Goal: Task Accomplishment & Management: Use online tool/utility

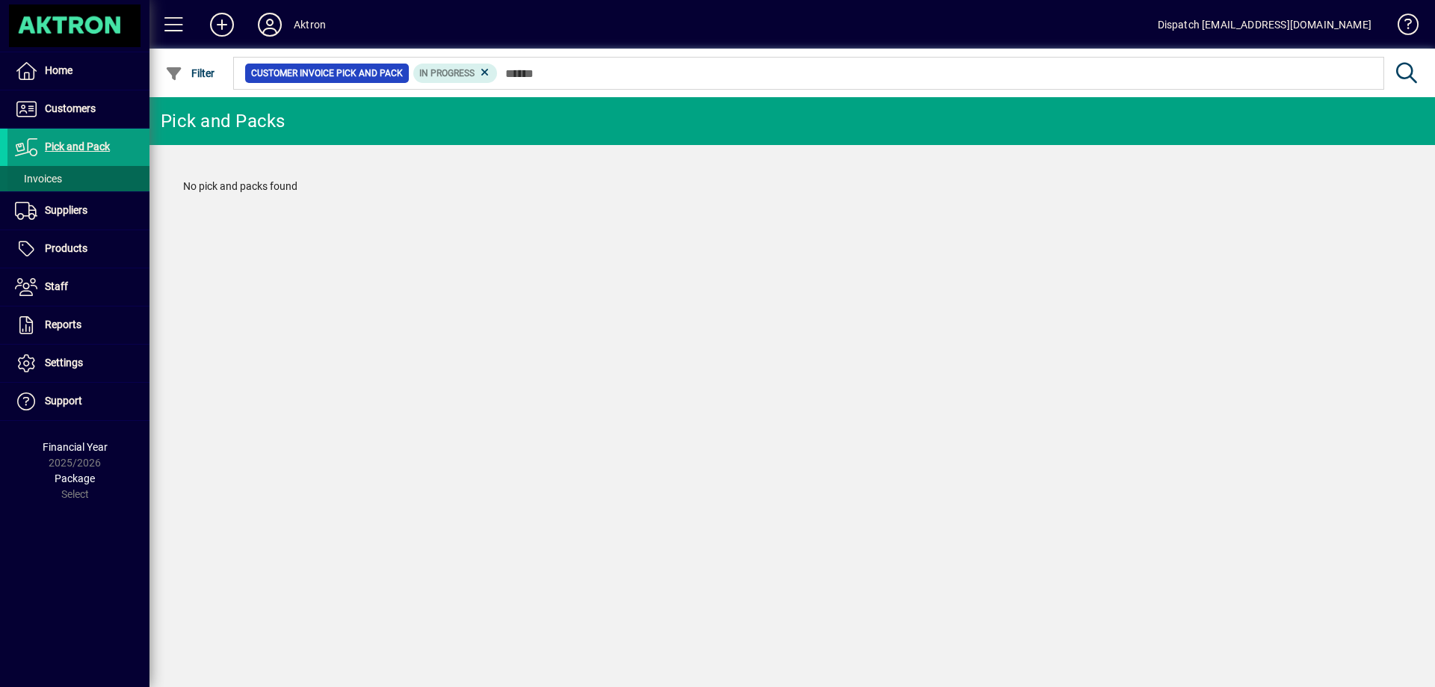
click at [61, 179] on span "Invoices" at bounding box center [38, 179] width 47 height 12
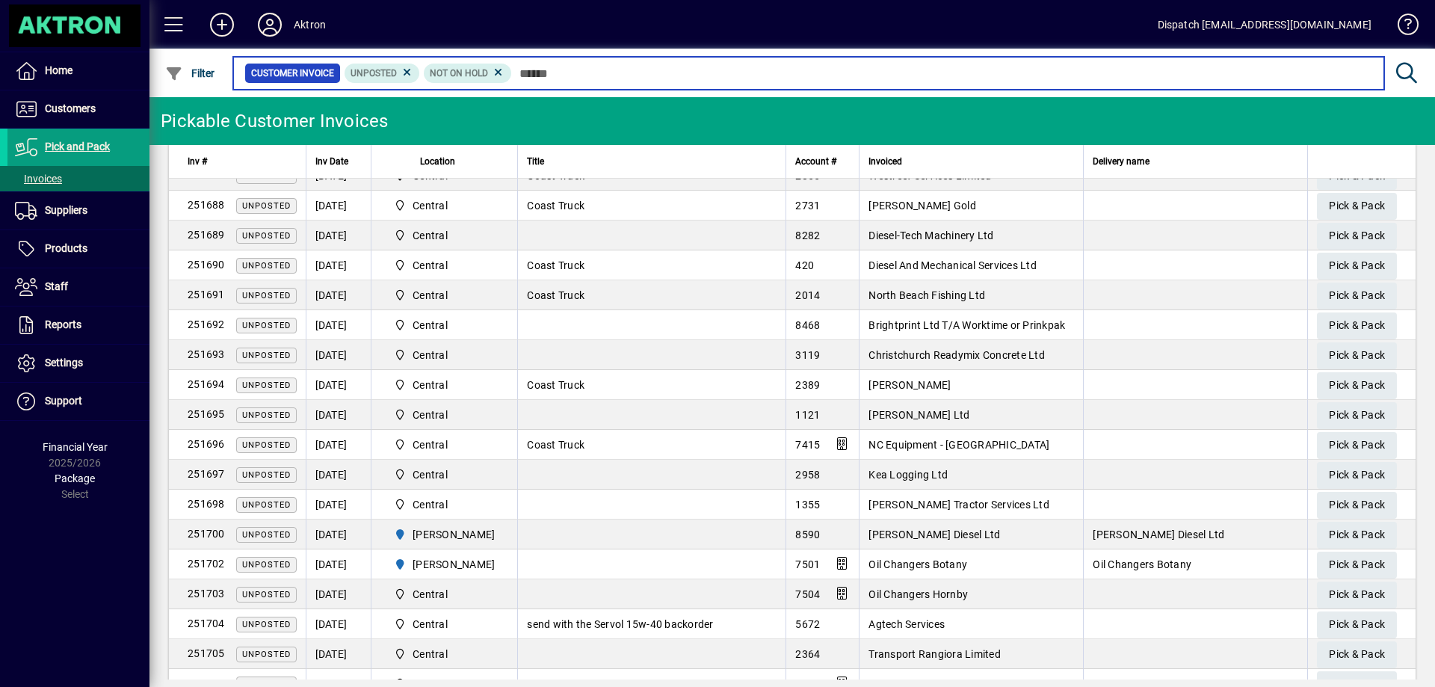
scroll to position [644, 0]
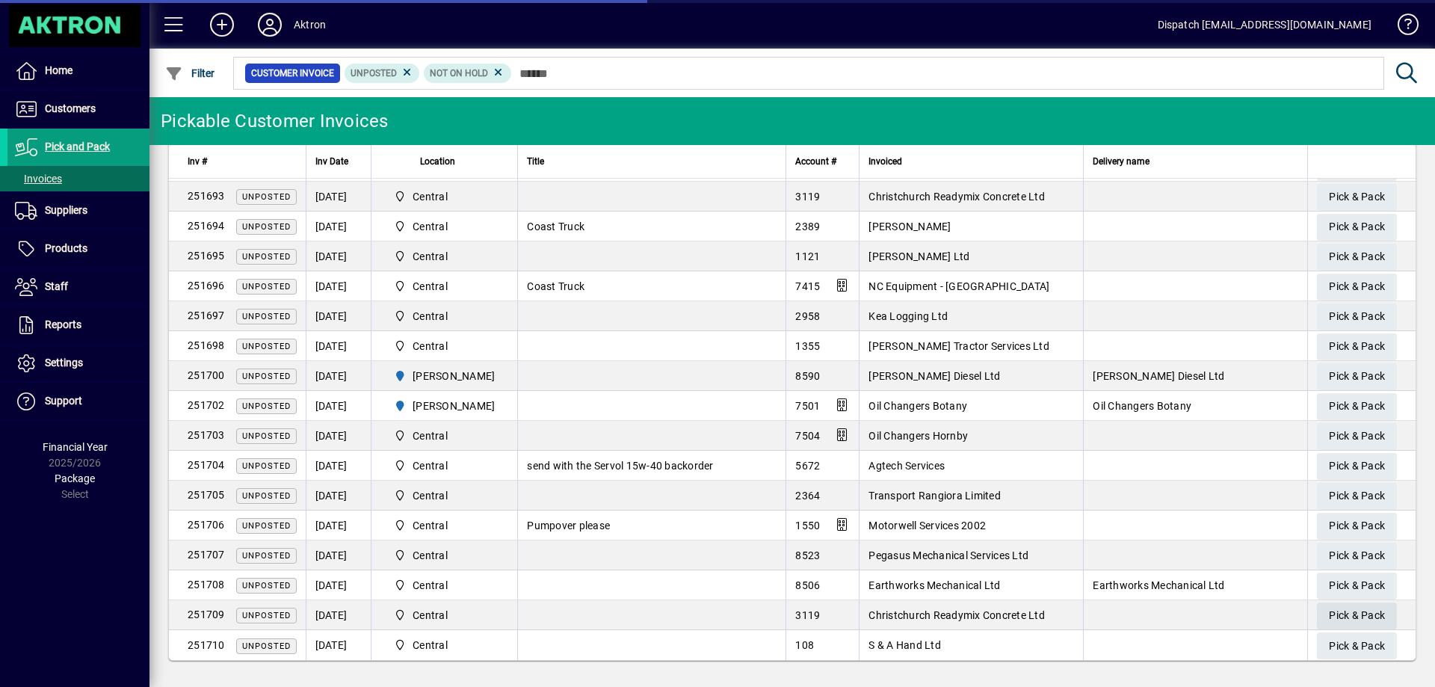
click at [1337, 615] on span "Pick & Pack" at bounding box center [1357, 615] width 56 height 25
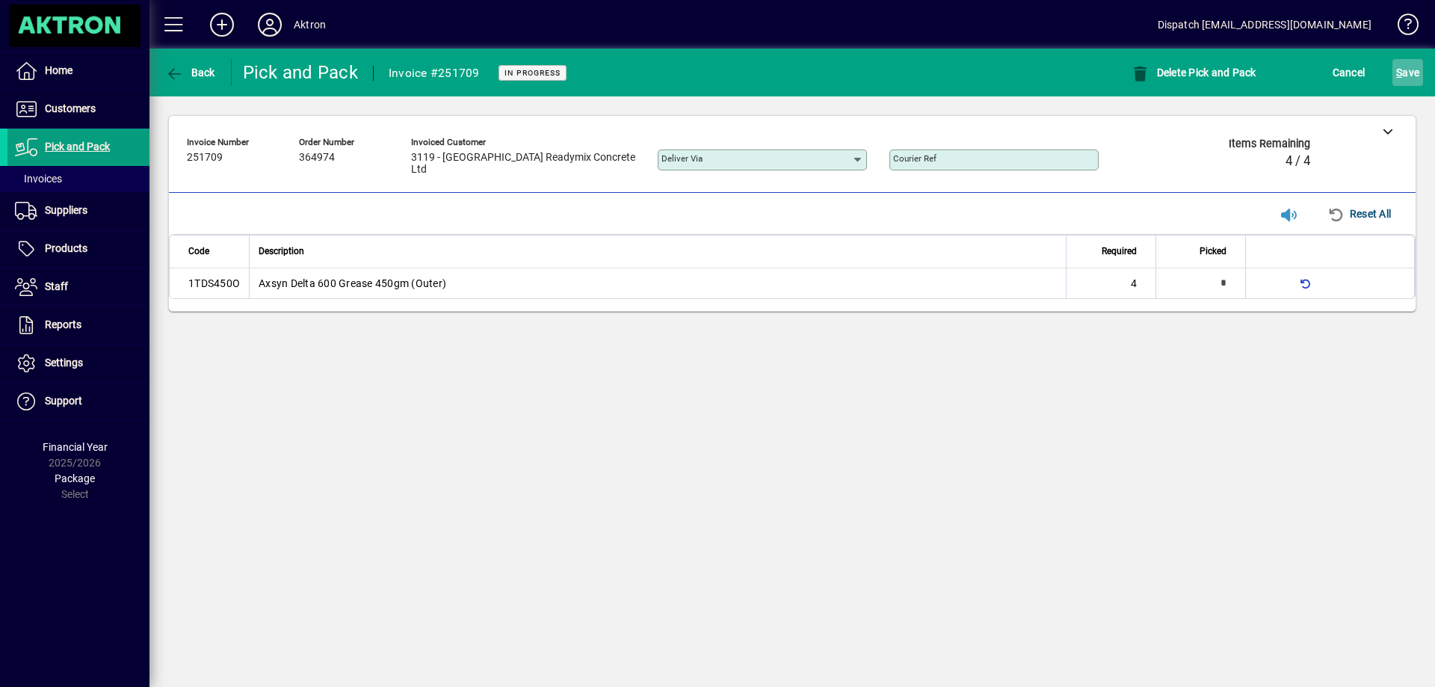
click at [1398, 70] on span "S" at bounding box center [1400, 73] width 6 height 12
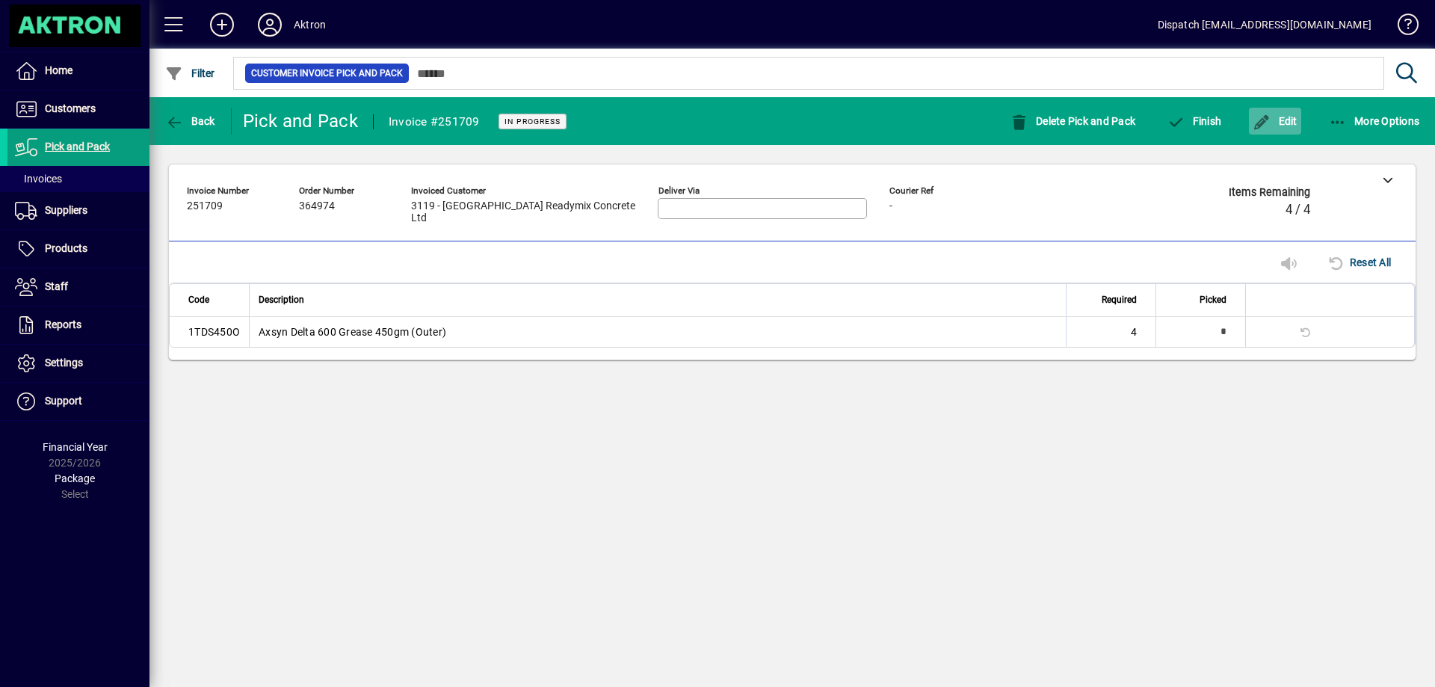
click at [1284, 114] on span "button" at bounding box center [1275, 121] width 52 height 36
